Goal: Transaction & Acquisition: Purchase product/service

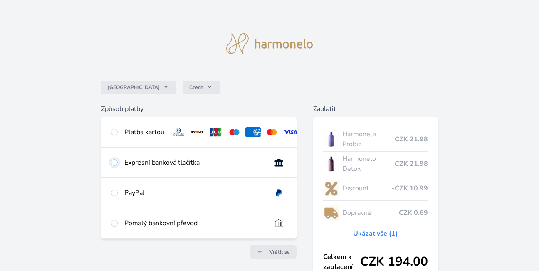
click at [115, 166] on input "radio" at bounding box center [114, 162] width 7 height 7
radio input "true"
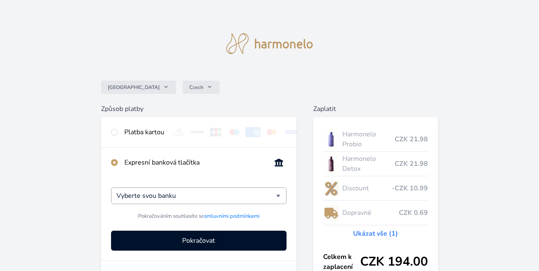
click at [280, 204] on div "Vyberte svou banku" at bounding box center [198, 196] width 175 height 17
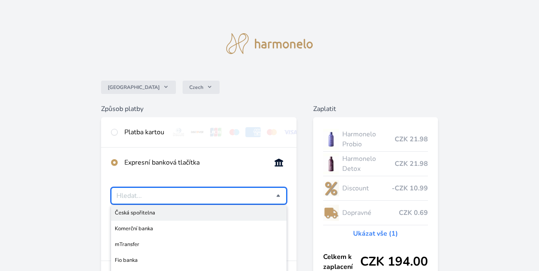
click at [144, 217] on span "Česká spořitelna" at bounding box center [199, 213] width 168 height 8
type input "Česká spořitelna"
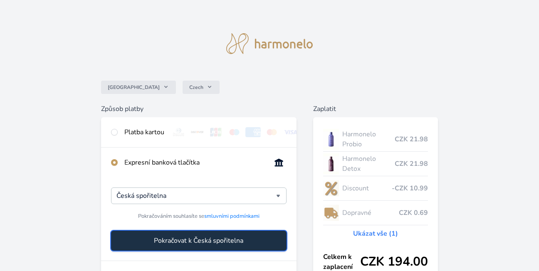
click at [175, 245] on span "Pokračovat k Česká spořitelna" at bounding box center [198, 241] width 89 height 10
